Goal: Task Accomplishment & Management: Manage account settings

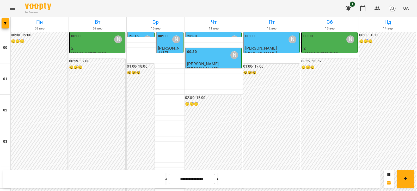
scroll to position [489, 0]
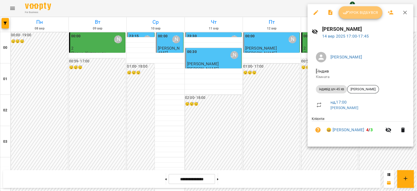
click at [361, 13] on span "Урок відбувся" at bounding box center [360, 12] width 35 height 6
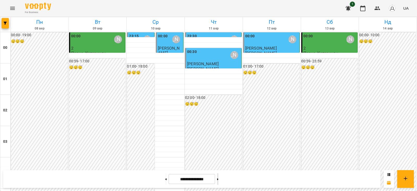
click at [219, 180] on button at bounding box center [217, 178] width 1 height 11
type input "**********"
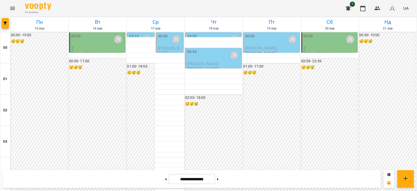
scroll to position [550, 0]
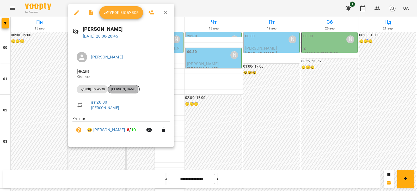
click at [123, 89] on span "[PERSON_NAME]" at bounding box center [123, 89] width 31 height 5
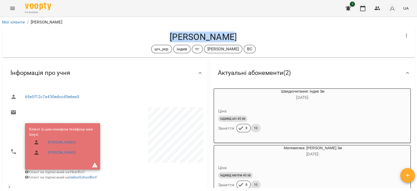
drag, startPoint x: 240, startPoint y: 37, endPoint x: 158, endPoint y: 39, distance: 82.2
click at [158, 39] on h4 "[PERSON_NAME]" at bounding box center [203, 37] width 394 height 11
copy h4 "[PERSON_NAME]"
